Goal: Information Seeking & Learning: Check status

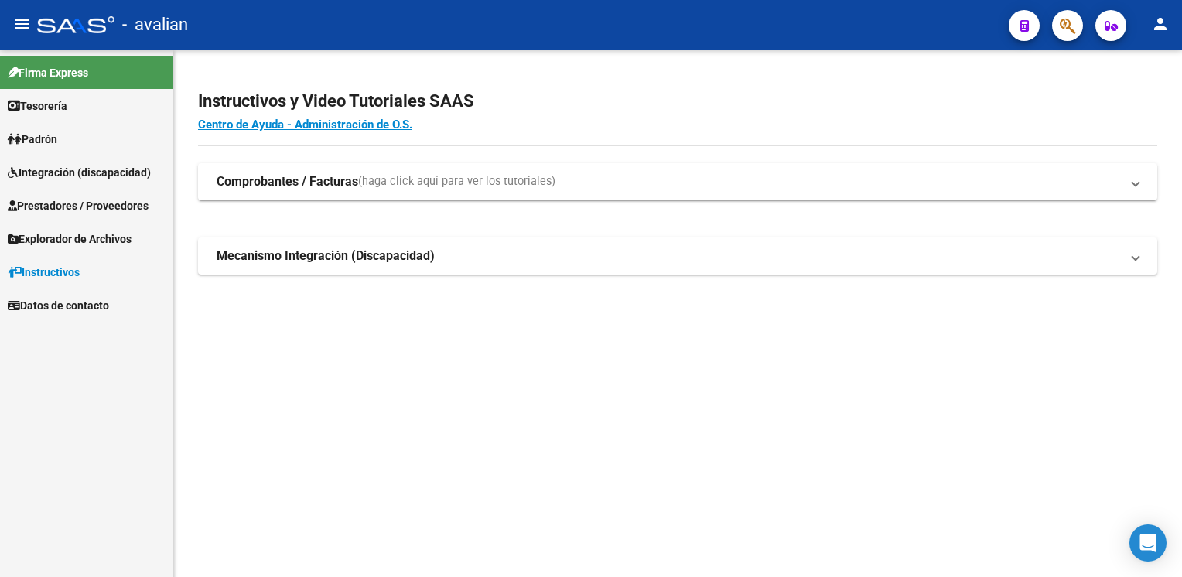
click at [71, 142] on link "Padrón" at bounding box center [86, 138] width 173 height 33
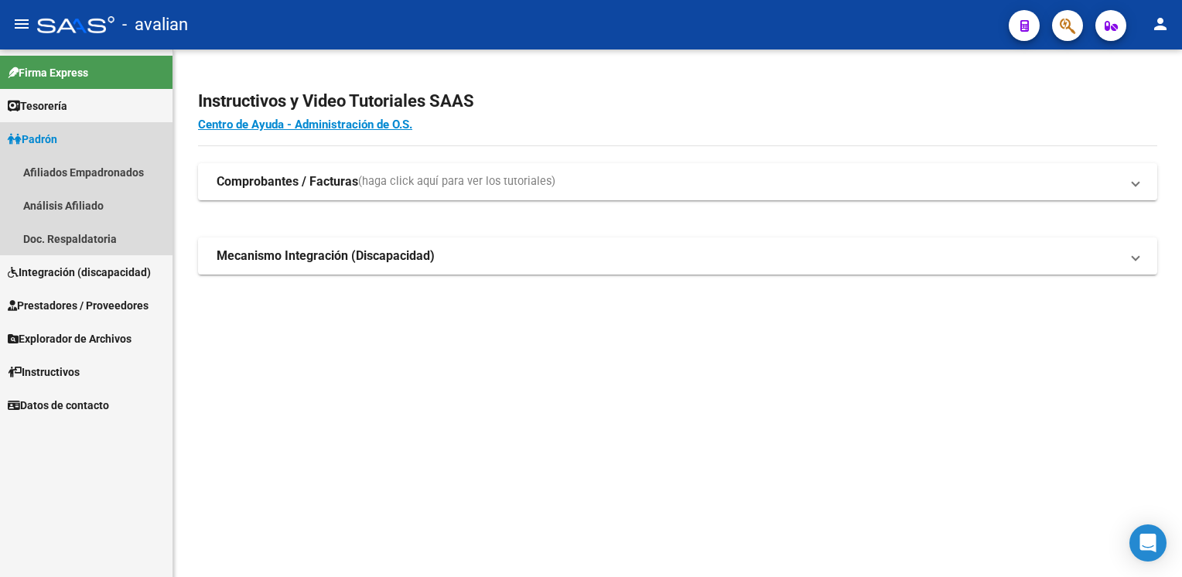
click at [71, 142] on link "Padrón" at bounding box center [86, 138] width 173 height 33
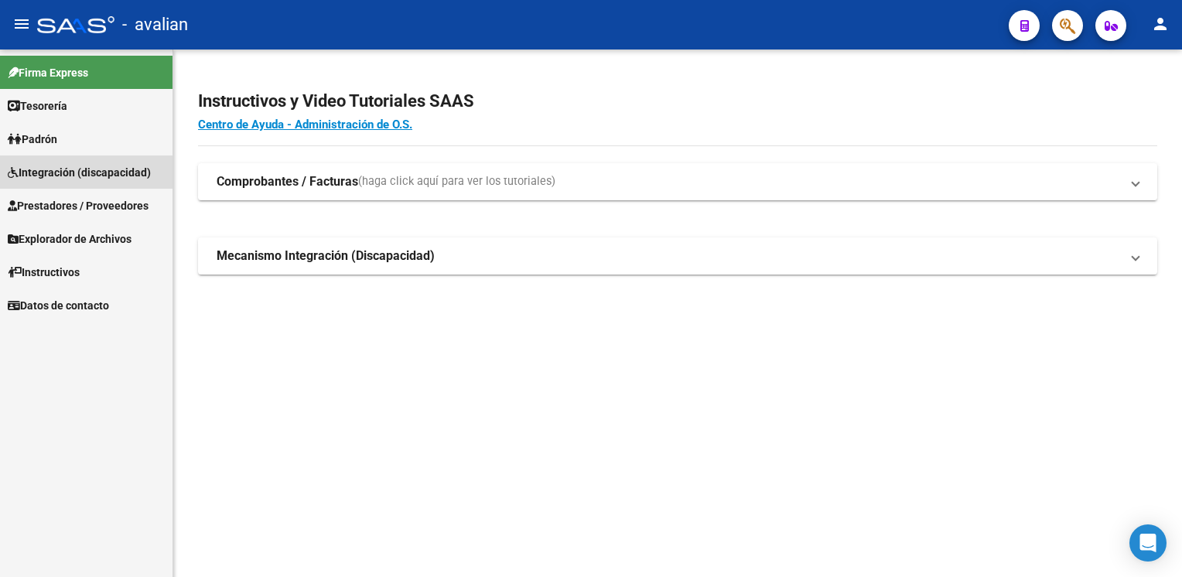
click at [72, 173] on span "Integración (discapacidad)" at bounding box center [79, 172] width 143 height 17
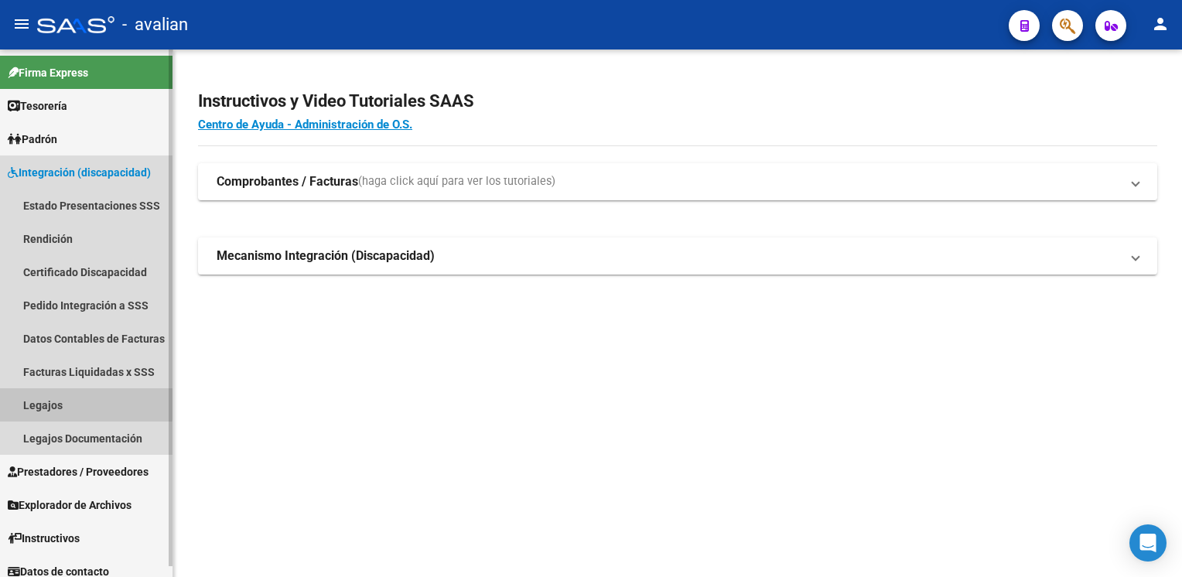
click at [41, 401] on link "Legajos" at bounding box center [86, 404] width 173 height 33
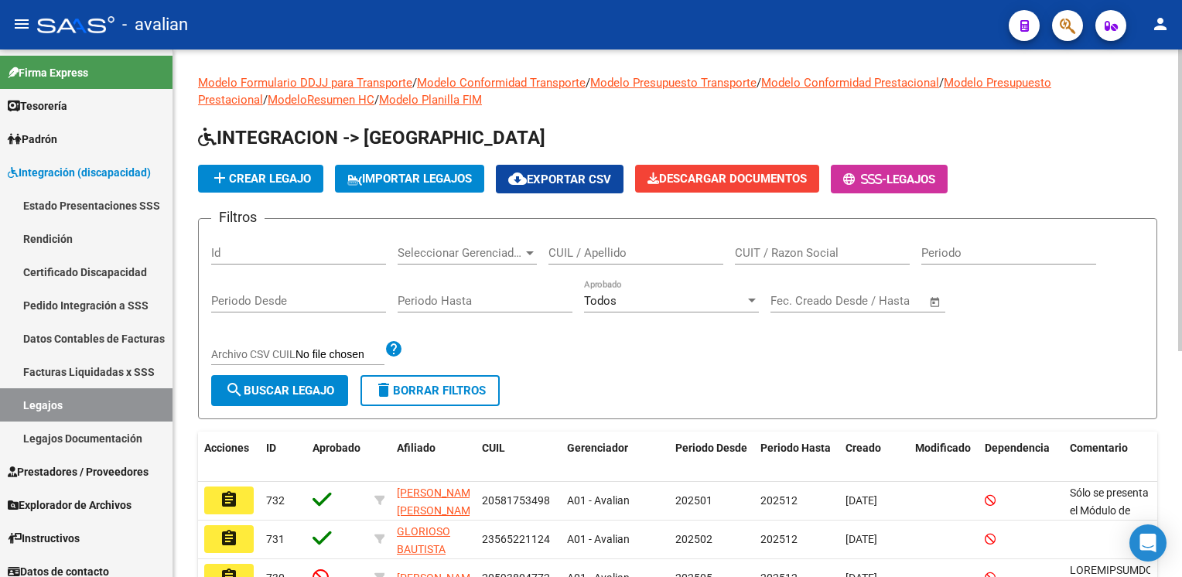
click at [766, 253] on input "CUIT / Razon Social" at bounding box center [822, 253] width 175 height 14
click at [645, 251] on input "CUIL / Apellido" at bounding box center [636, 253] width 175 height 14
paste input "27566202528"
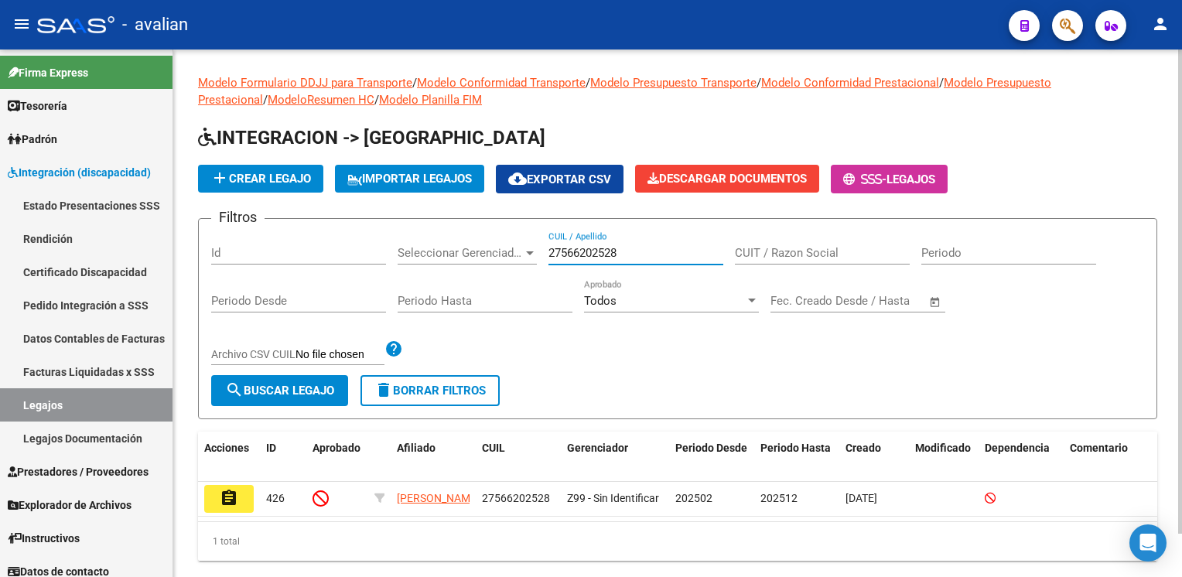
scroll to position [46, 0]
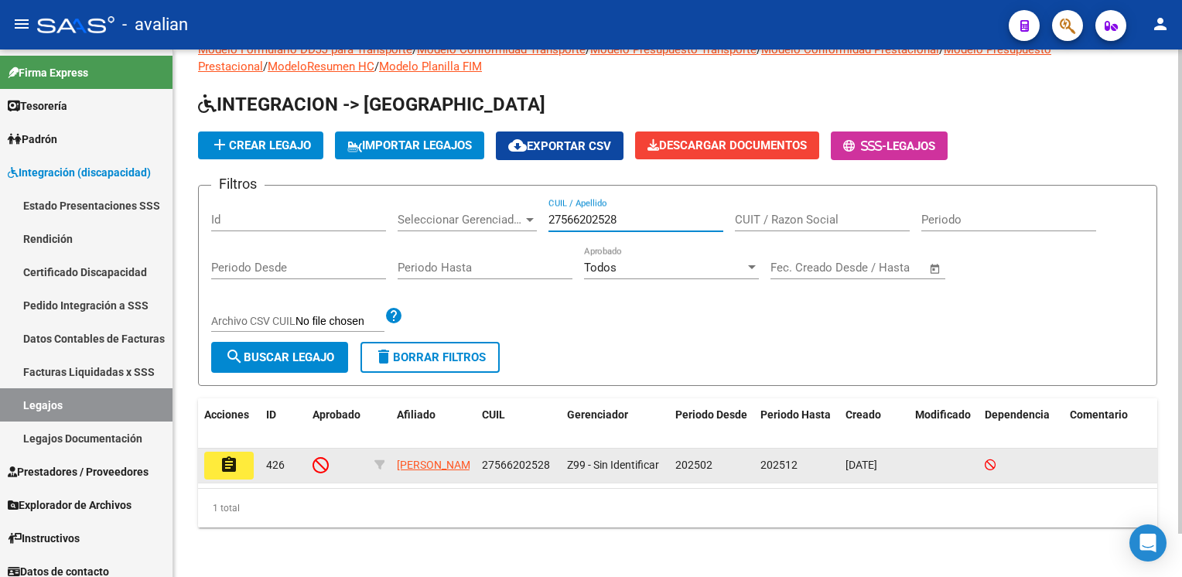
type input "27566202528"
click at [237, 456] on mat-icon "assignment" at bounding box center [229, 465] width 19 height 19
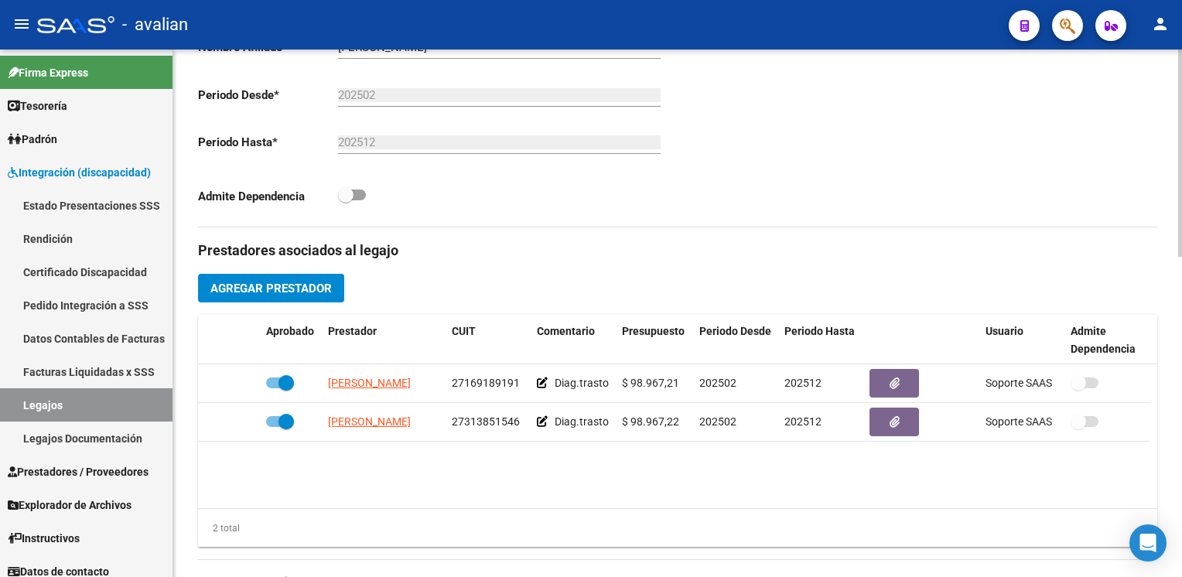
scroll to position [464, 0]
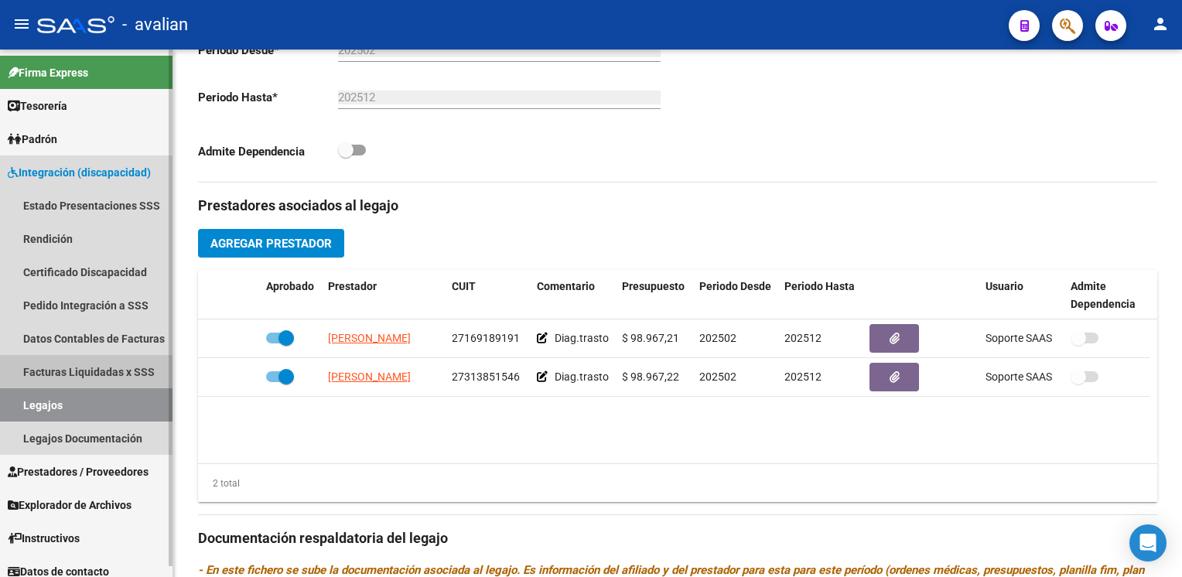
drag, startPoint x: 62, startPoint y: 367, endPoint x: 148, endPoint y: 313, distance: 101.5
click at [62, 367] on link "Facturas Liquidadas x SSS" at bounding box center [86, 371] width 173 height 33
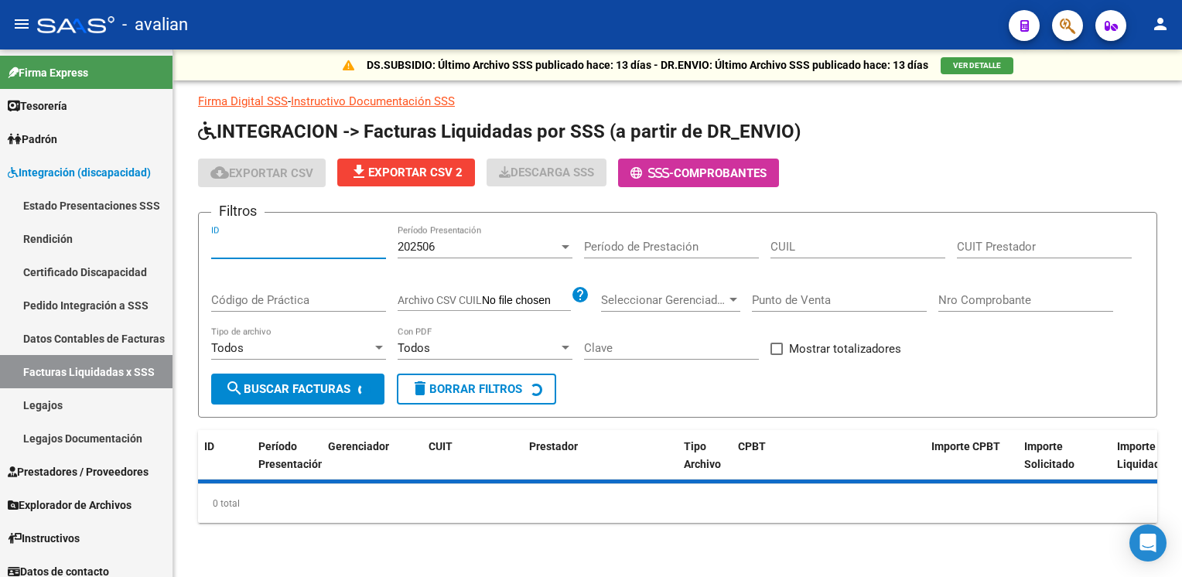
click at [224, 241] on input "ID" at bounding box center [298, 247] width 175 height 14
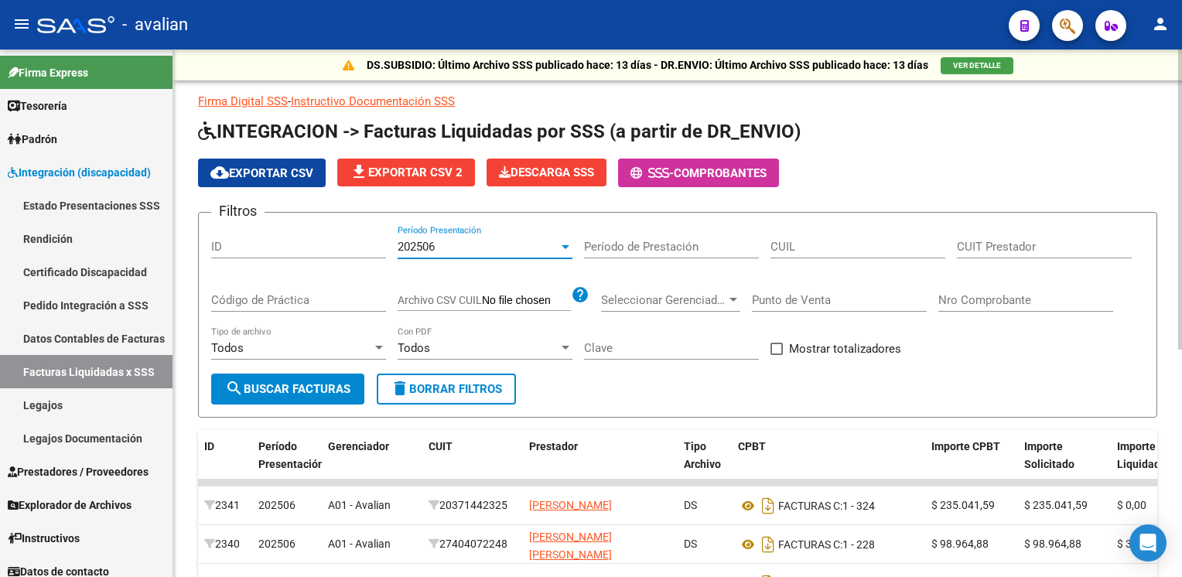
click at [443, 246] on div "202506" at bounding box center [478, 247] width 161 height 14
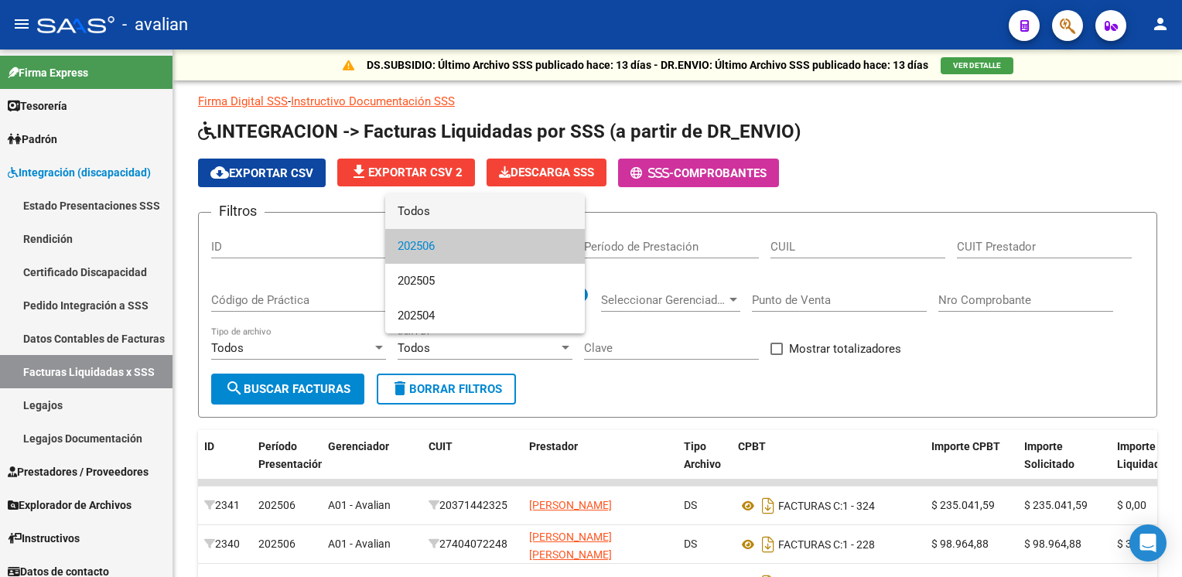
click at [436, 218] on span "Todos" at bounding box center [485, 211] width 175 height 35
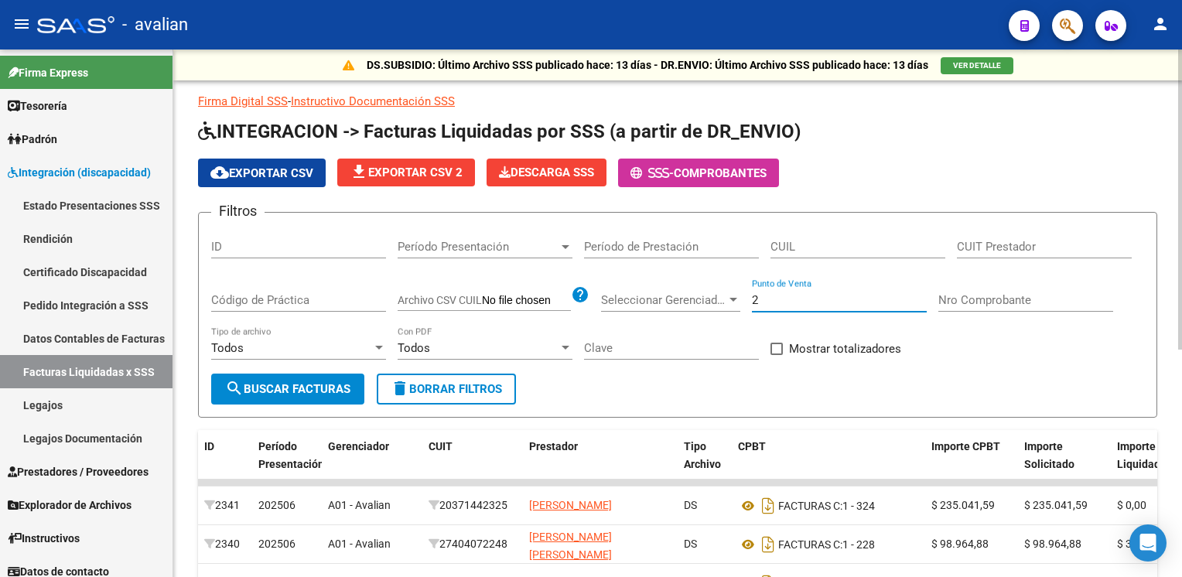
type input "2"
type input "4"
type input "143"
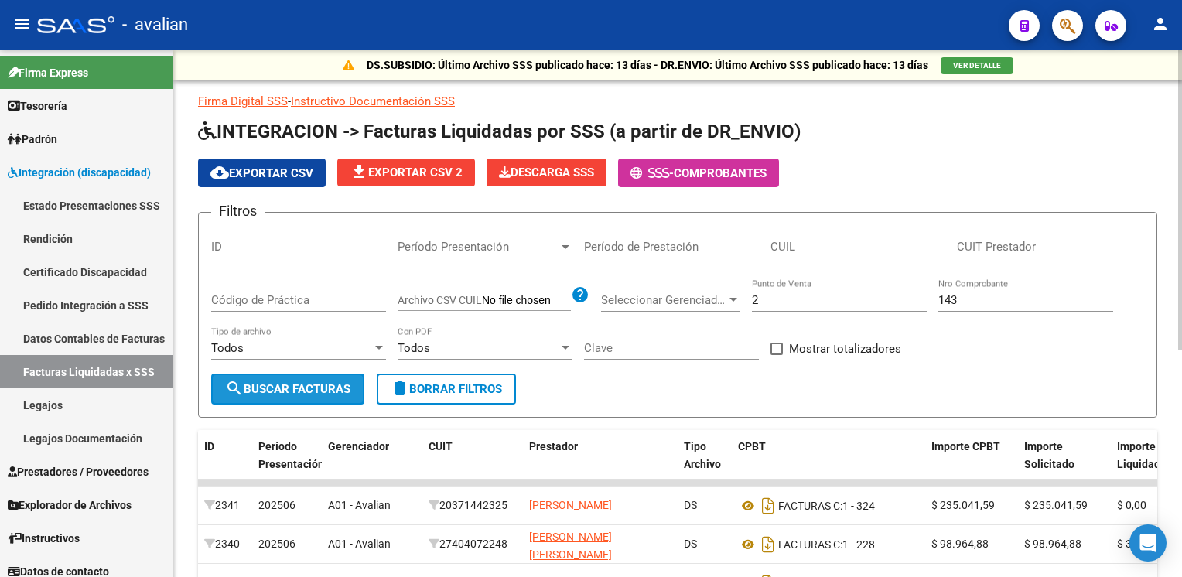
click at [289, 379] on button "search Buscar Facturas" at bounding box center [287, 389] width 153 height 31
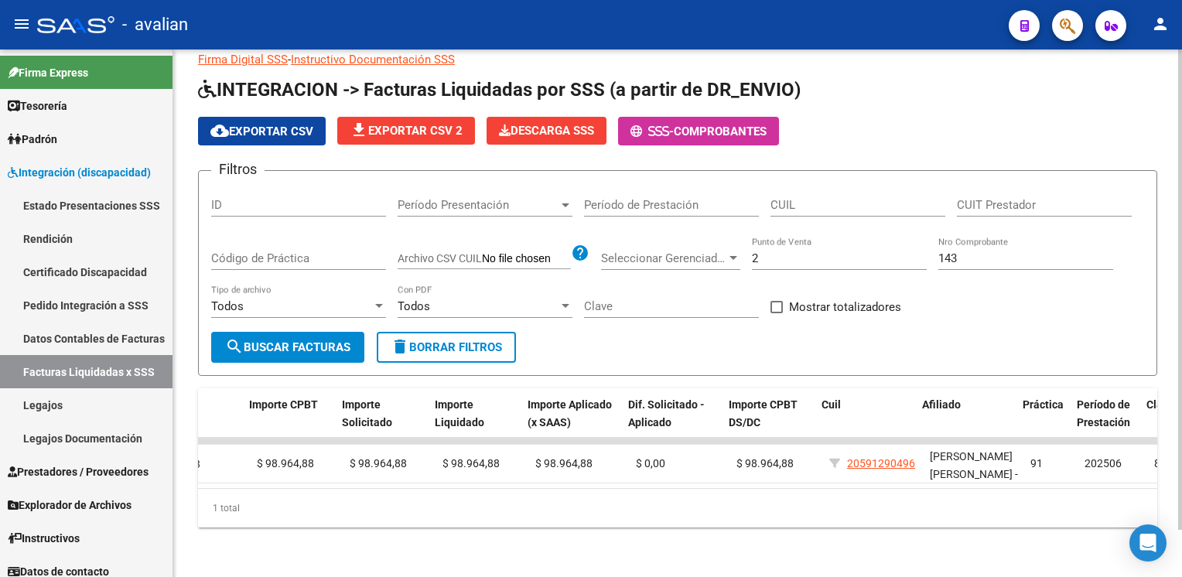
scroll to position [0, 684]
